Goal: Task Accomplishment & Management: Complete application form

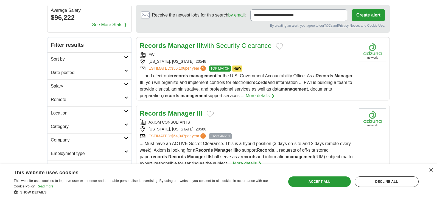
scroll to position [56, 0]
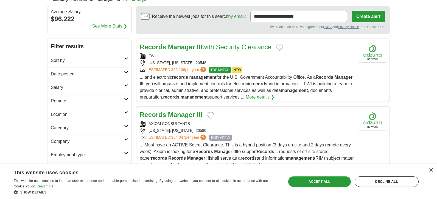
click at [110, 29] on link "See More Stats ❯" at bounding box center [109, 26] width 35 height 7
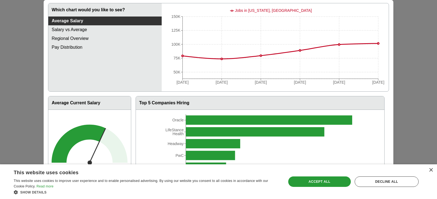
scroll to position [35, 0]
click at [384, 178] on div "Decline all" at bounding box center [387, 181] width 64 height 10
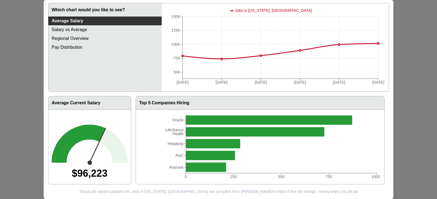
scroll to position [0, 0]
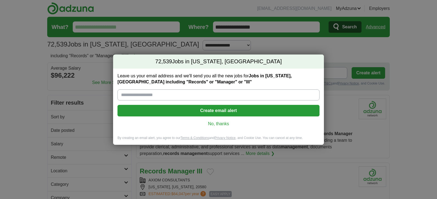
click at [167, 95] on input "Leave us your email address and we'll send you all the new jobs for Jobs in [US…" at bounding box center [219, 94] width 202 height 11
type input "**********"
click at [207, 114] on button "Create email alert" at bounding box center [219, 111] width 202 height 12
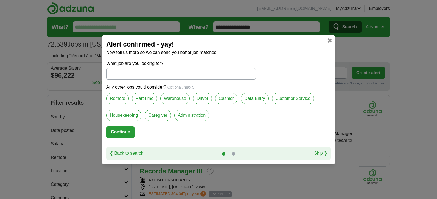
click at [124, 68] on input "What job are you looking for?" at bounding box center [181, 74] width 150 height 12
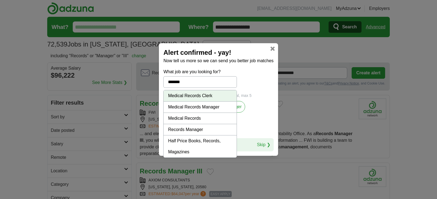
click at [185, 135] on li "Records Manager" at bounding box center [200, 129] width 73 height 11
type input "**********"
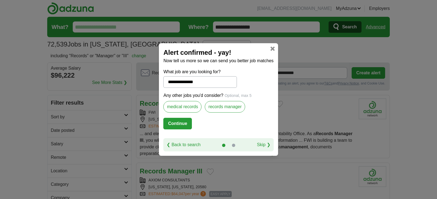
click at [166, 129] on button "Continue" at bounding box center [177, 124] width 28 height 12
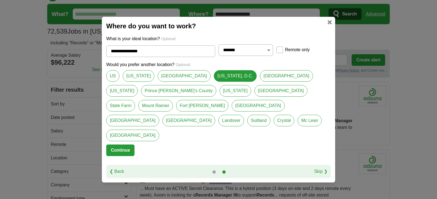
scroll to position [14, 0]
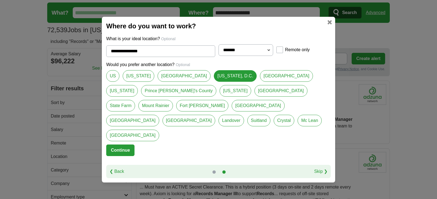
click at [172, 89] on link "Prince [PERSON_NAME]'s County" at bounding box center [178, 91] width 75 height 12
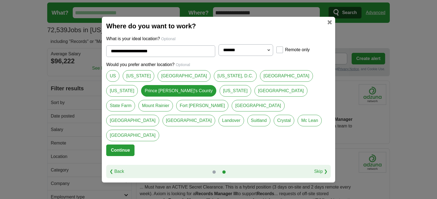
click at [247, 70] on link "[US_STATE], D.C." at bounding box center [235, 76] width 43 height 12
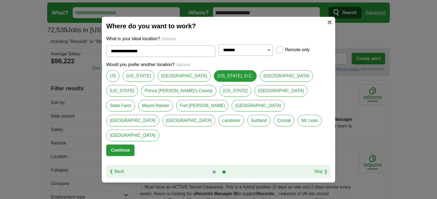
click at [195, 86] on link "Prince [PERSON_NAME]'s County" at bounding box center [178, 91] width 75 height 12
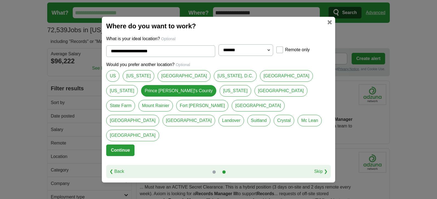
click at [132, 126] on link "[GEOGRAPHIC_DATA]" at bounding box center [132, 121] width 53 height 12
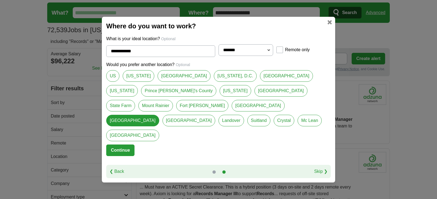
click at [175, 89] on link "Prince [PERSON_NAME]'s County" at bounding box center [178, 91] width 75 height 12
type input "**********"
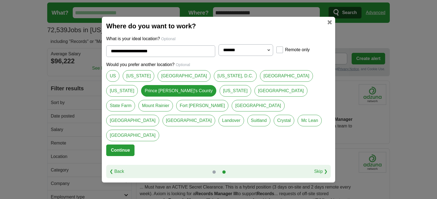
click at [122, 156] on button "Continue" at bounding box center [120, 150] width 28 height 12
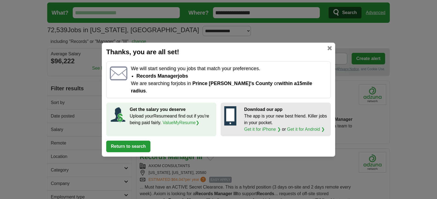
click at [151, 152] on button "Return to search" at bounding box center [128, 146] width 44 height 12
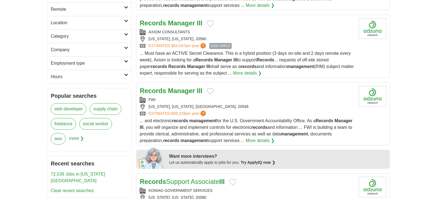
scroll to position [148, 0]
click at [232, 49] on span "EASY APPLY" at bounding box center [220, 46] width 23 height 6
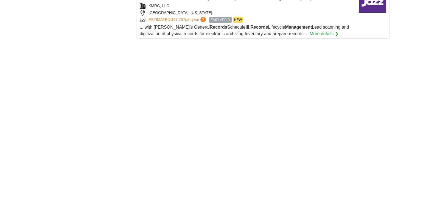
scroll to position [562, 0]
